Goal: Information Seeking & Learning: Find specific page/section

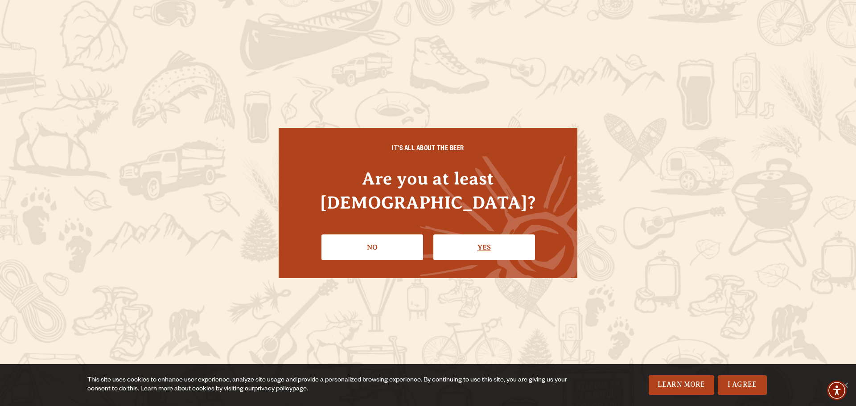
click at [473, 240] on link "Yes" at bounding box center [485, 248] width 102 height 26
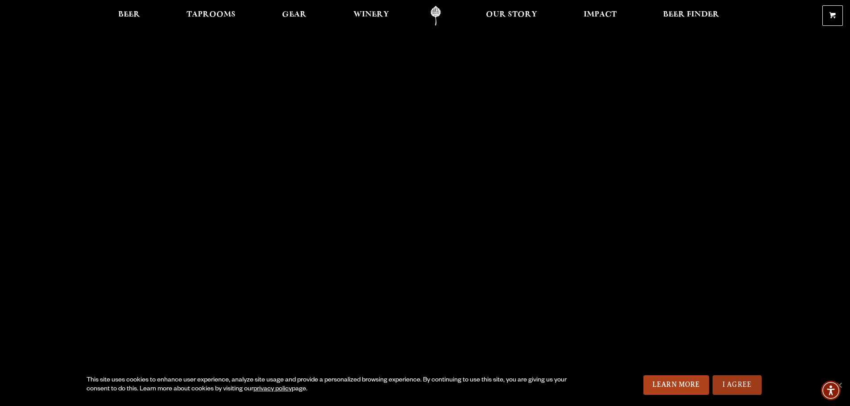
click at [747, 380] on link "I Agree" at bounding box center [736, 386] width 49 height 20
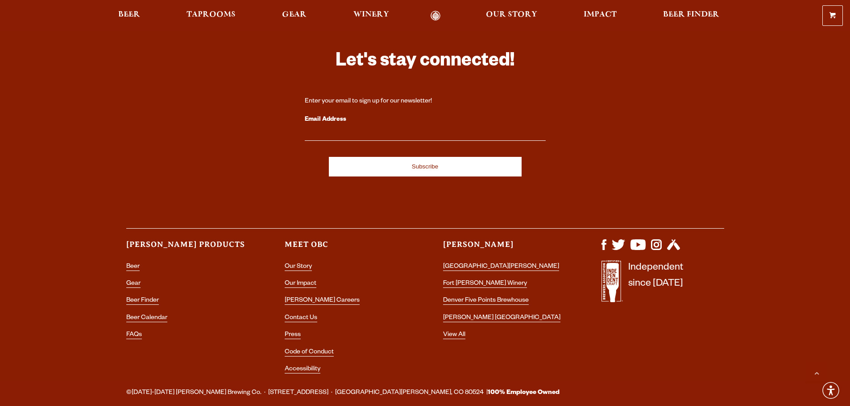
scroll to position [2619, 0]
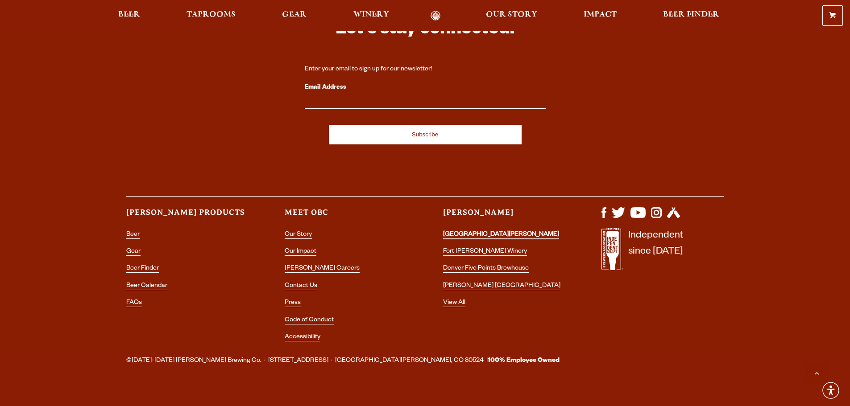
click at [481, 231] on link "[GEOGRAPHIC_DATA][PERSON_NAME]" at bounding box center [501, 235] width 116 height 8
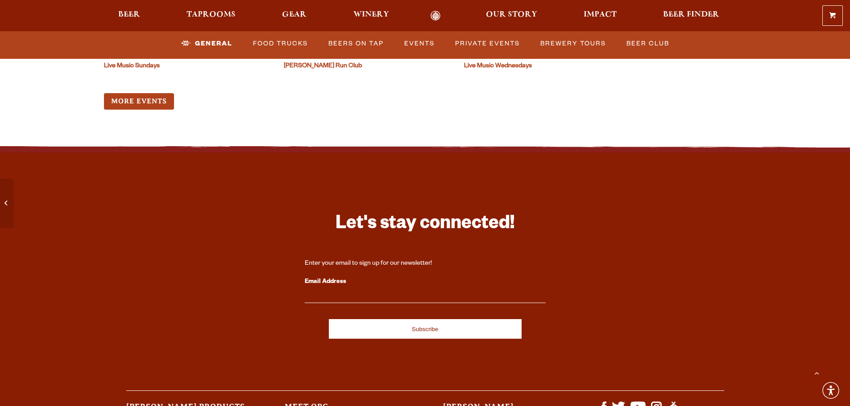
scroll to position [4117, 0]
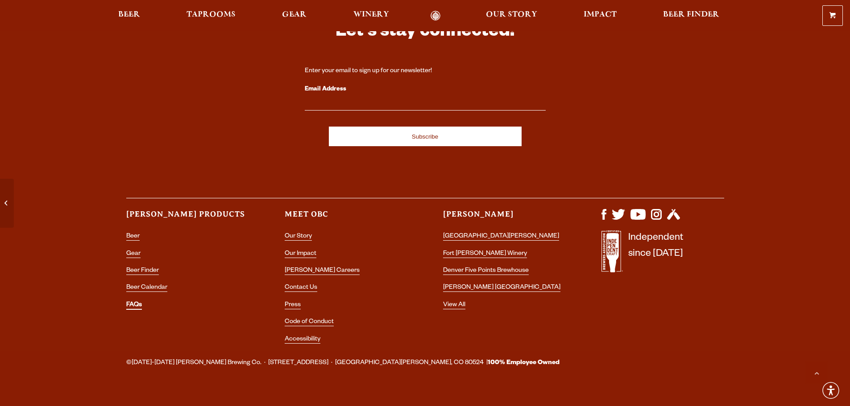
click at [136, 302] on link "FAQs" at bounding box center [134, 306] width 16 height 8
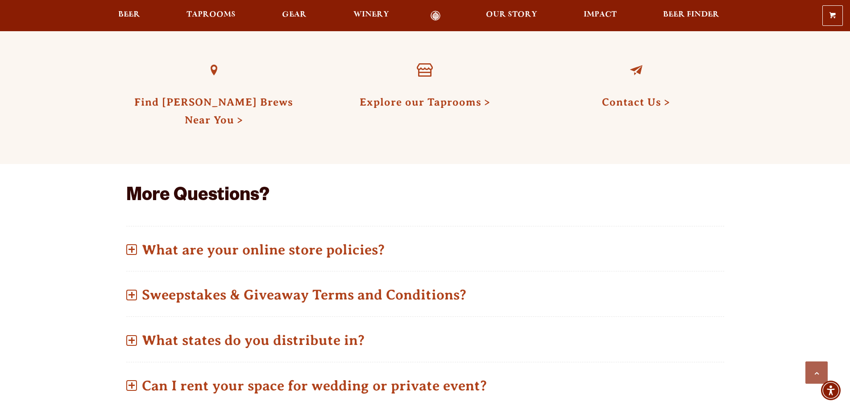
scroll to position [401, 0]
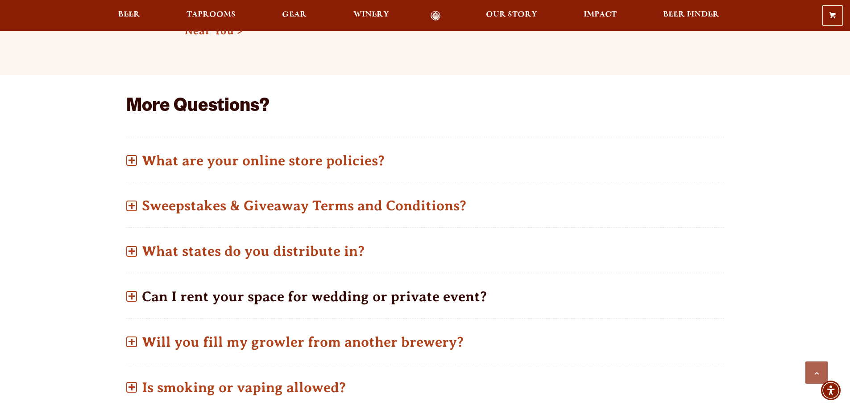
click at [128, 297] on span at bounding box center [131, 296] width 6 height 1
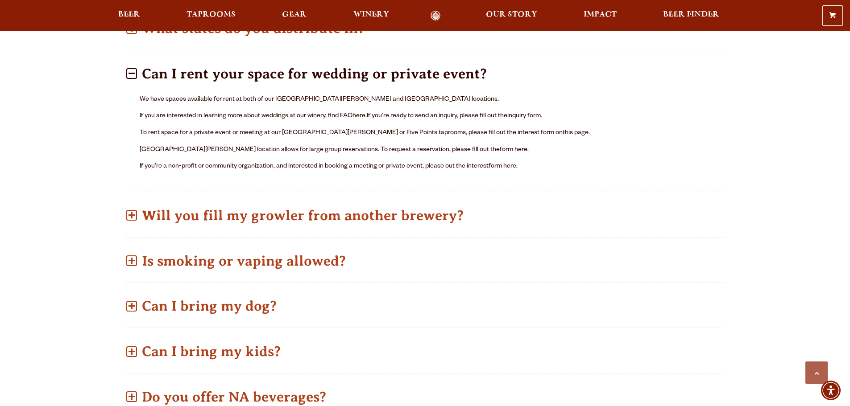
scroll to position [669, 0]
